Goal: Task Accomplishment & Management: Manage account settings

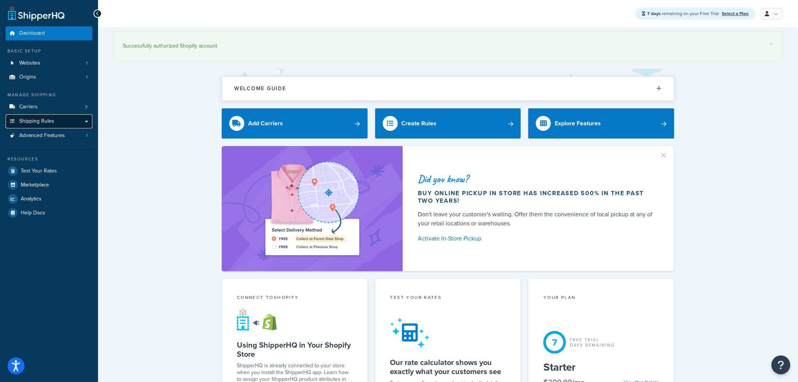
click at [84, 124] on link "Shipping Rules" at bounding box center [49, 121] width 87 height 14
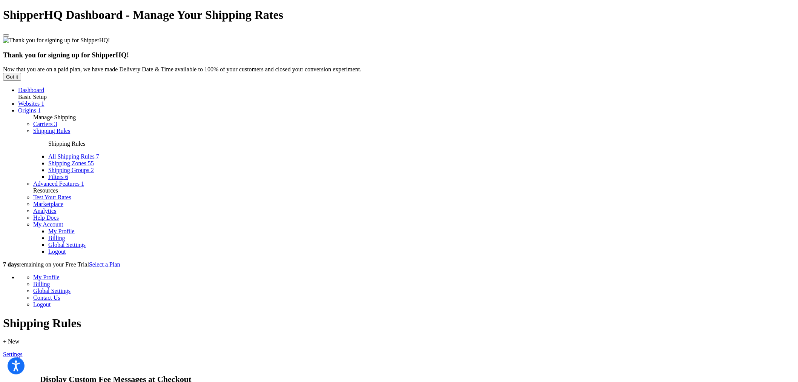
click at [39, 121] on link "Carriers 3" at bounding box center [45, 124] width 24 height 6
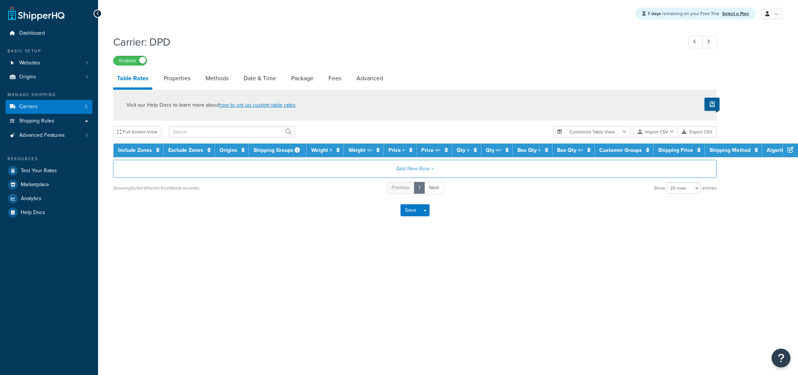
select select "25"
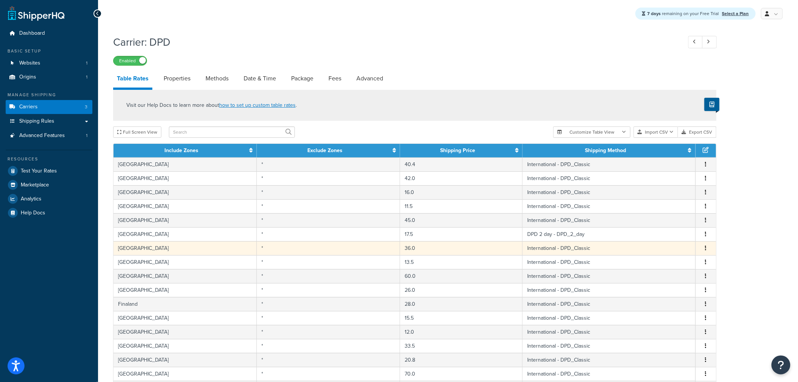
click at [138, 249] on td "Cyprus" at bounding box center [185, 248] width 143 height 14
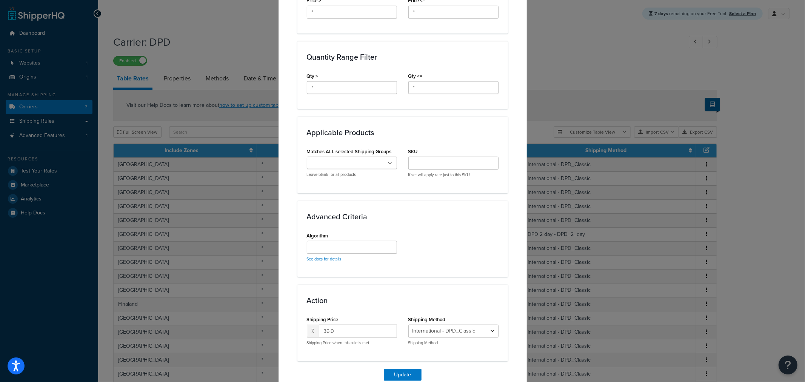
scroll to position [343, 0]
